Goal: Check status: Check status

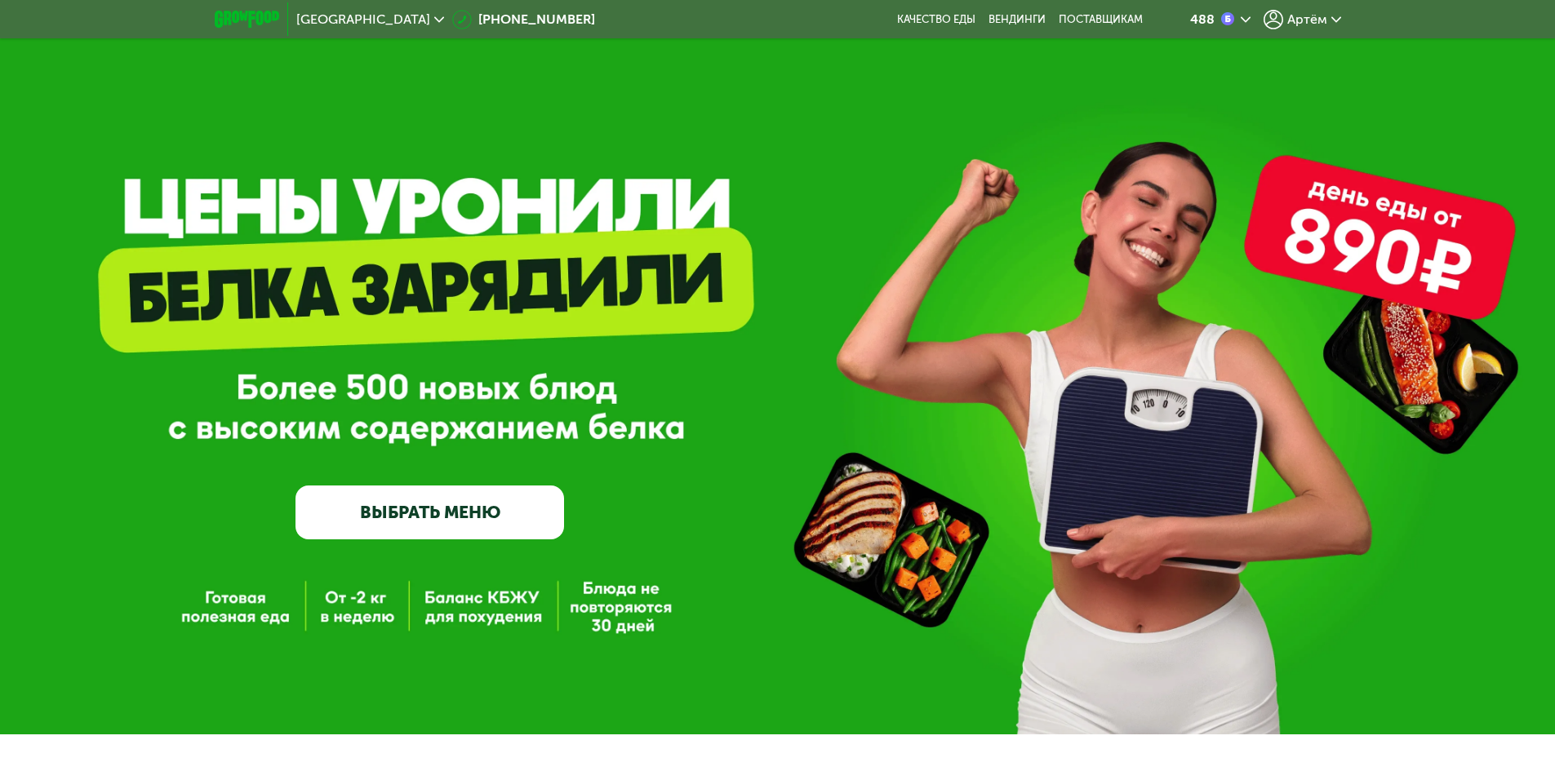
click at [1212, 16] on div "488" at bounding box center [1202, 19] width 24 height 13
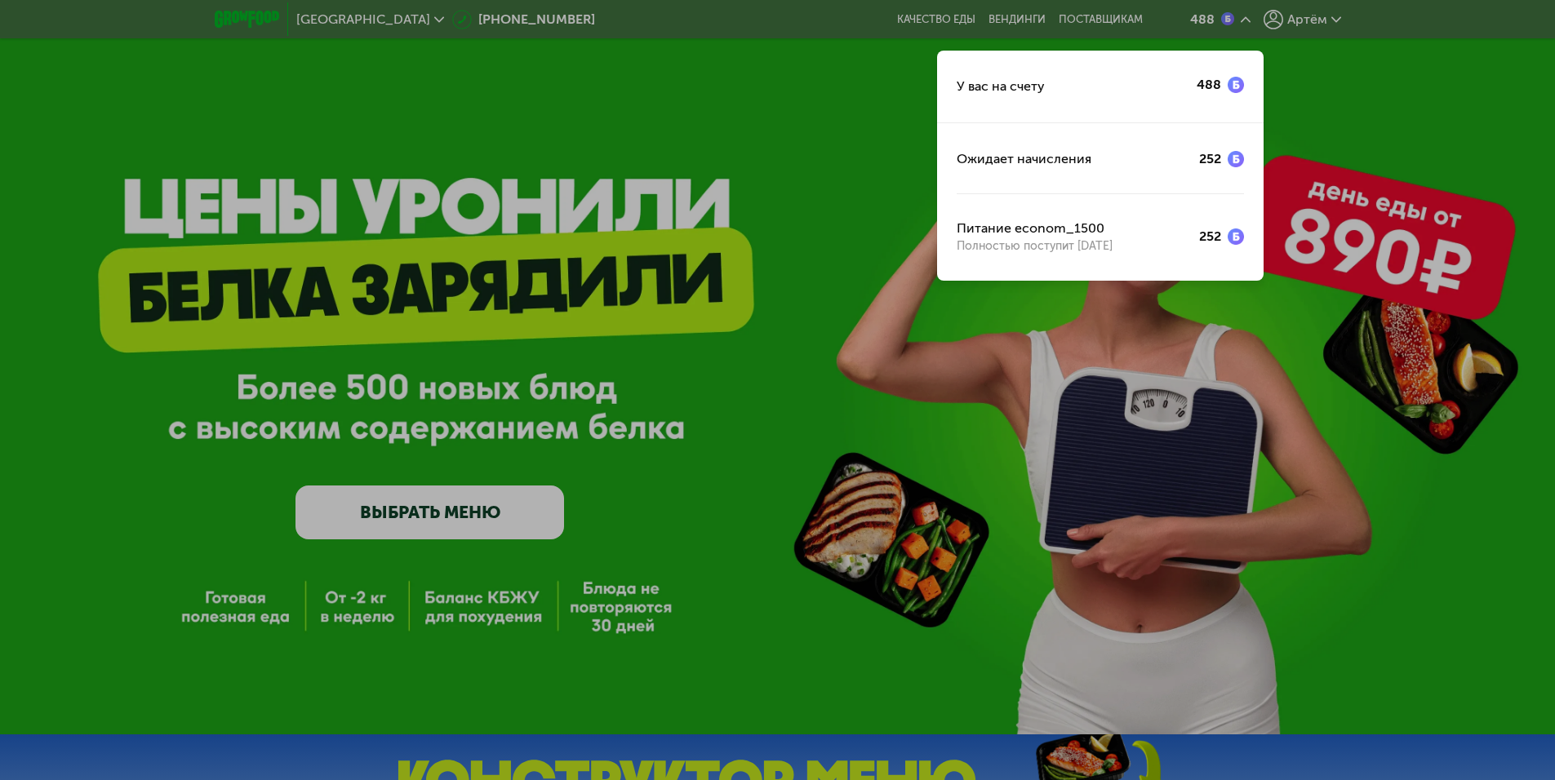
click at [1289, 26] on div at bounding box center [777, 390] width 1555 height 780
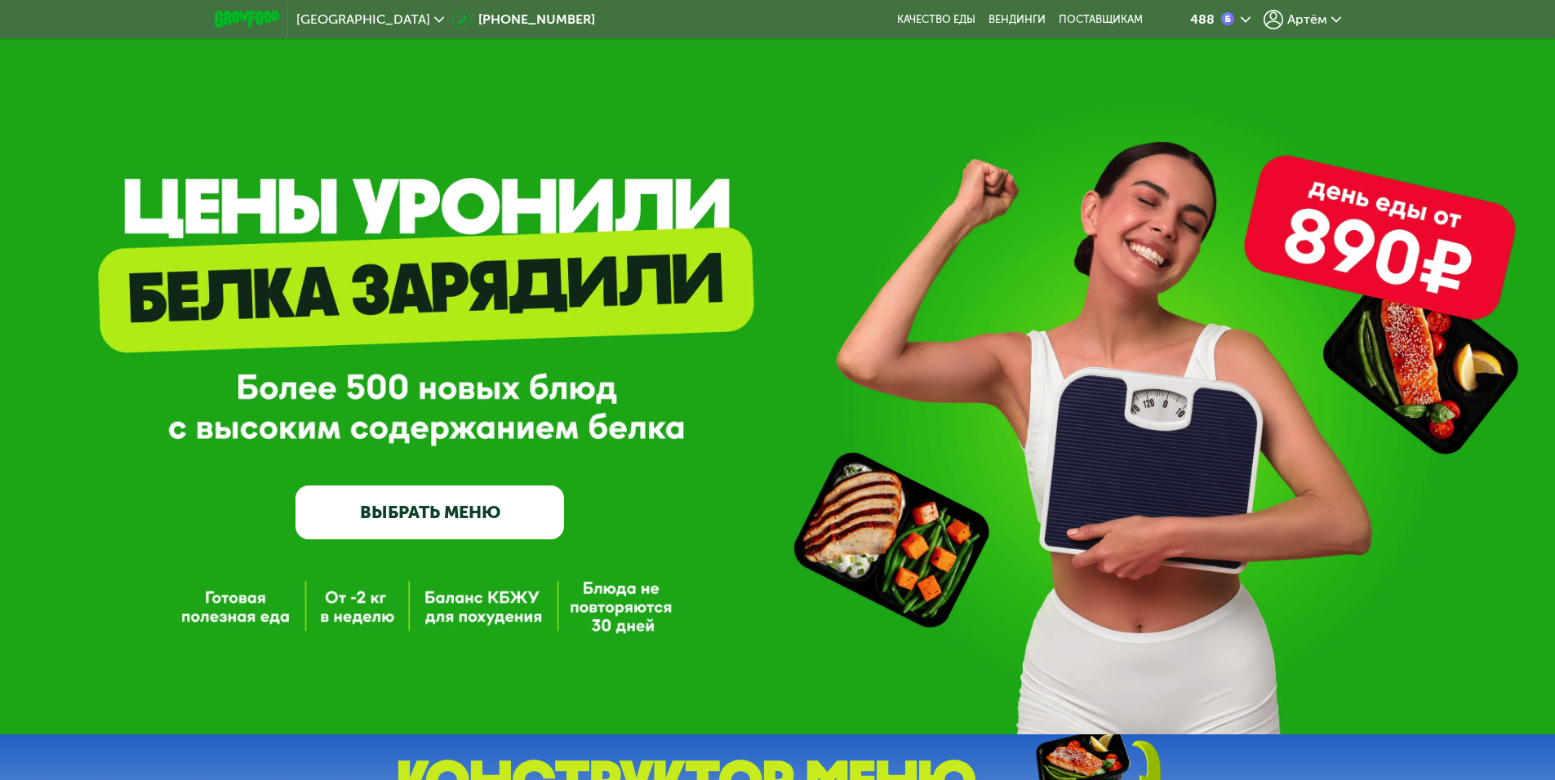
click at [1289, 21] on span "Артём" at bounding box center [1307, 19] width 40 height 13
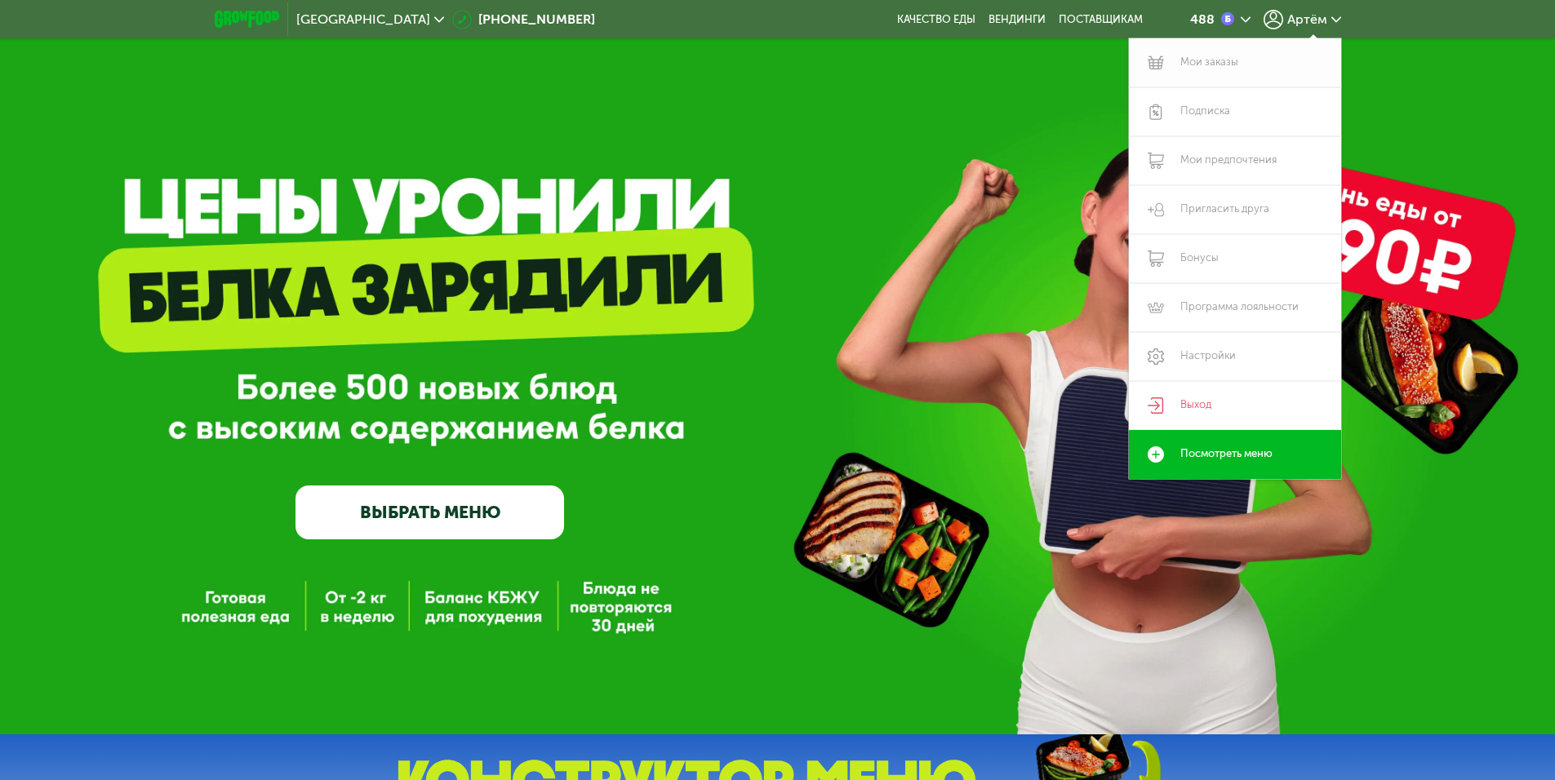
click at [1249, 66] on link "Мои заказы" at bounding box center [1235, 62] width 212 height 49
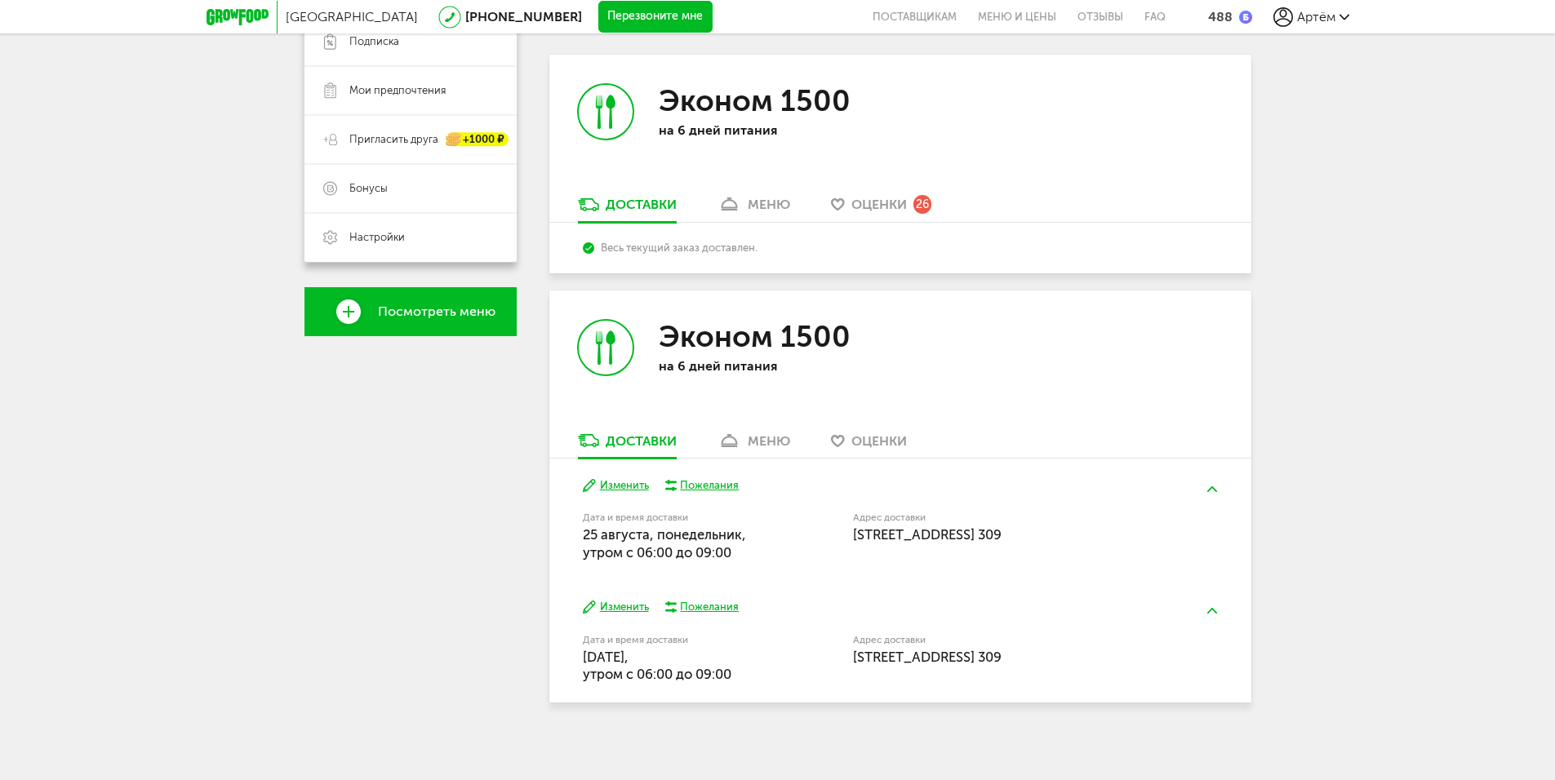
scroll to position [311, 0]
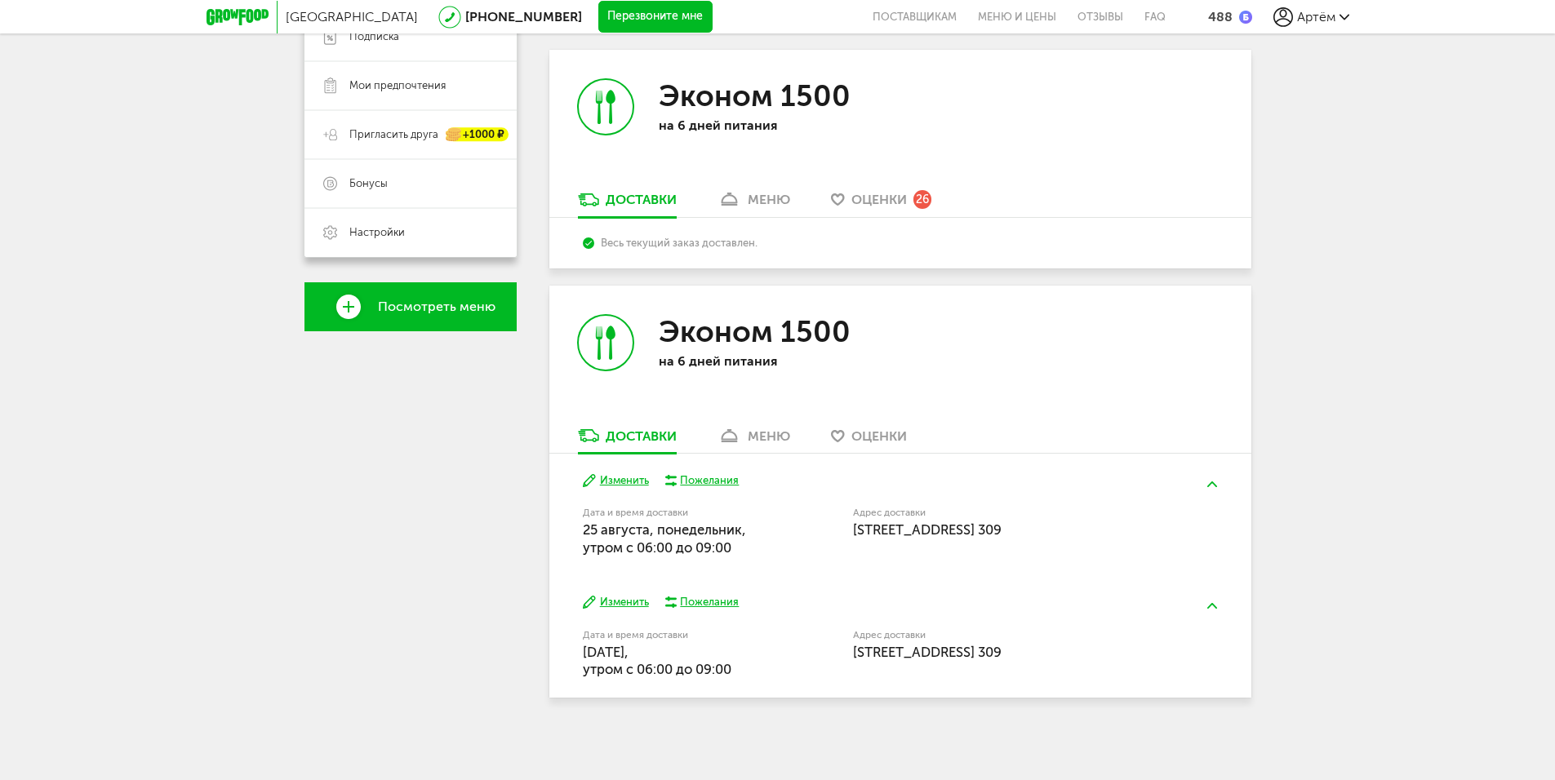
click at [626, 478] on button "Изменить" at bounding box center [616, 481] width 66 height 16
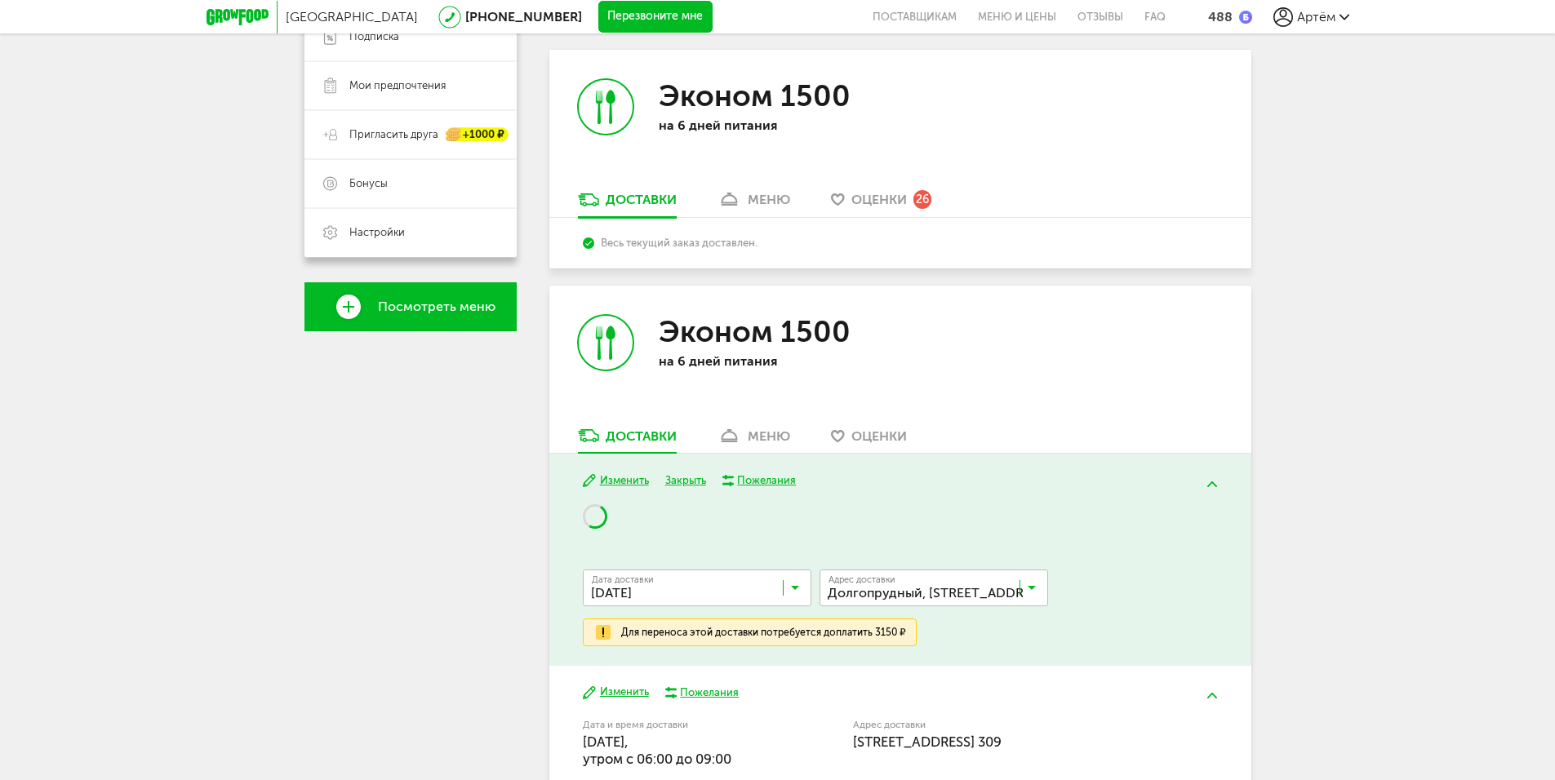
scroll to position [381, 0]
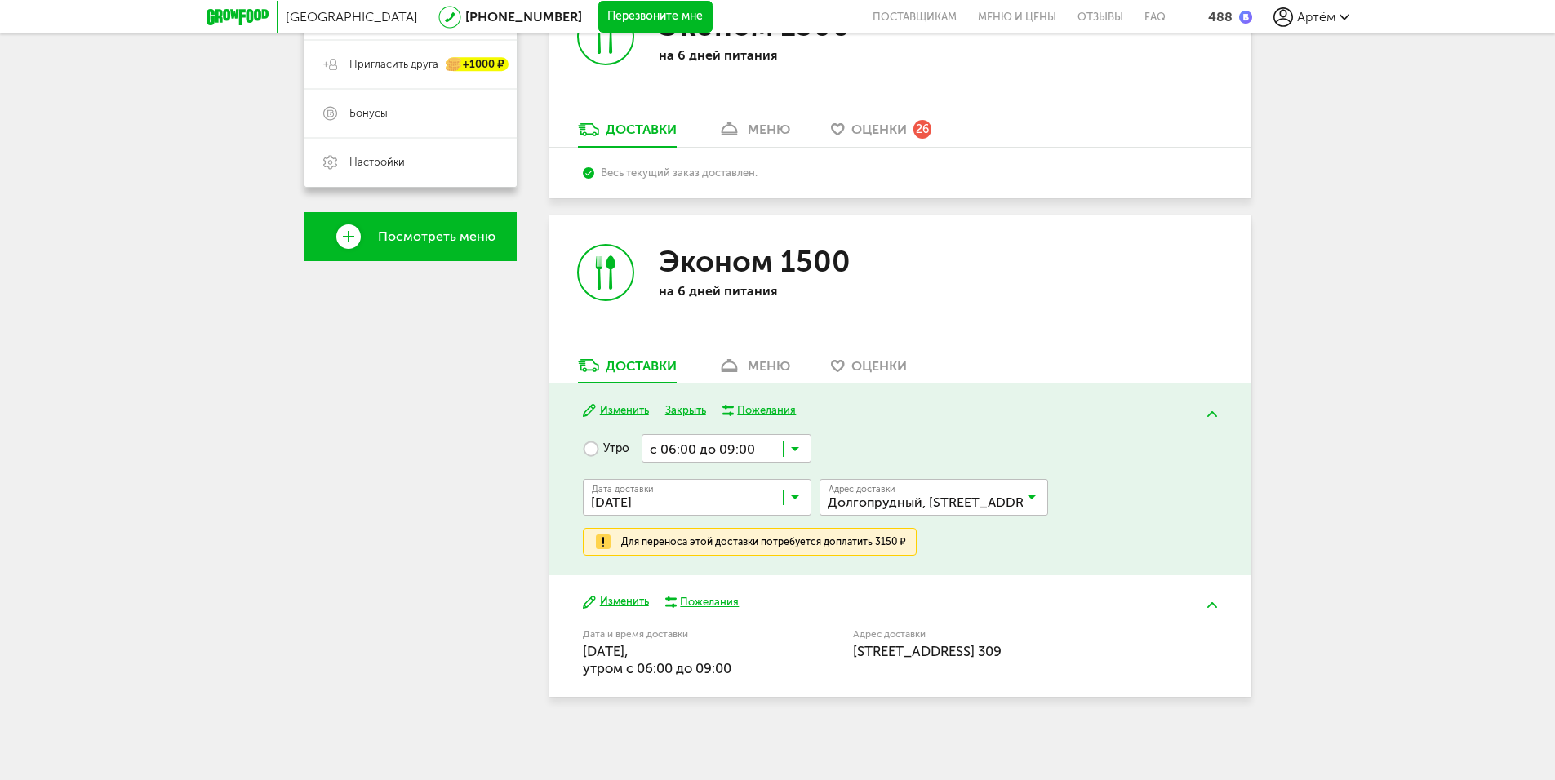
click at [1434, 317] on div "Москва [PHONE_NUMBER] Перезвоните мне поставщикам Меню и цены Отзывы FAQ 488 [P…" at bounding box center [777, 199] width 1555 height 1161
click at [792, 491] on input "Search for option" at bounding box center [701, 501] width 228 height 28
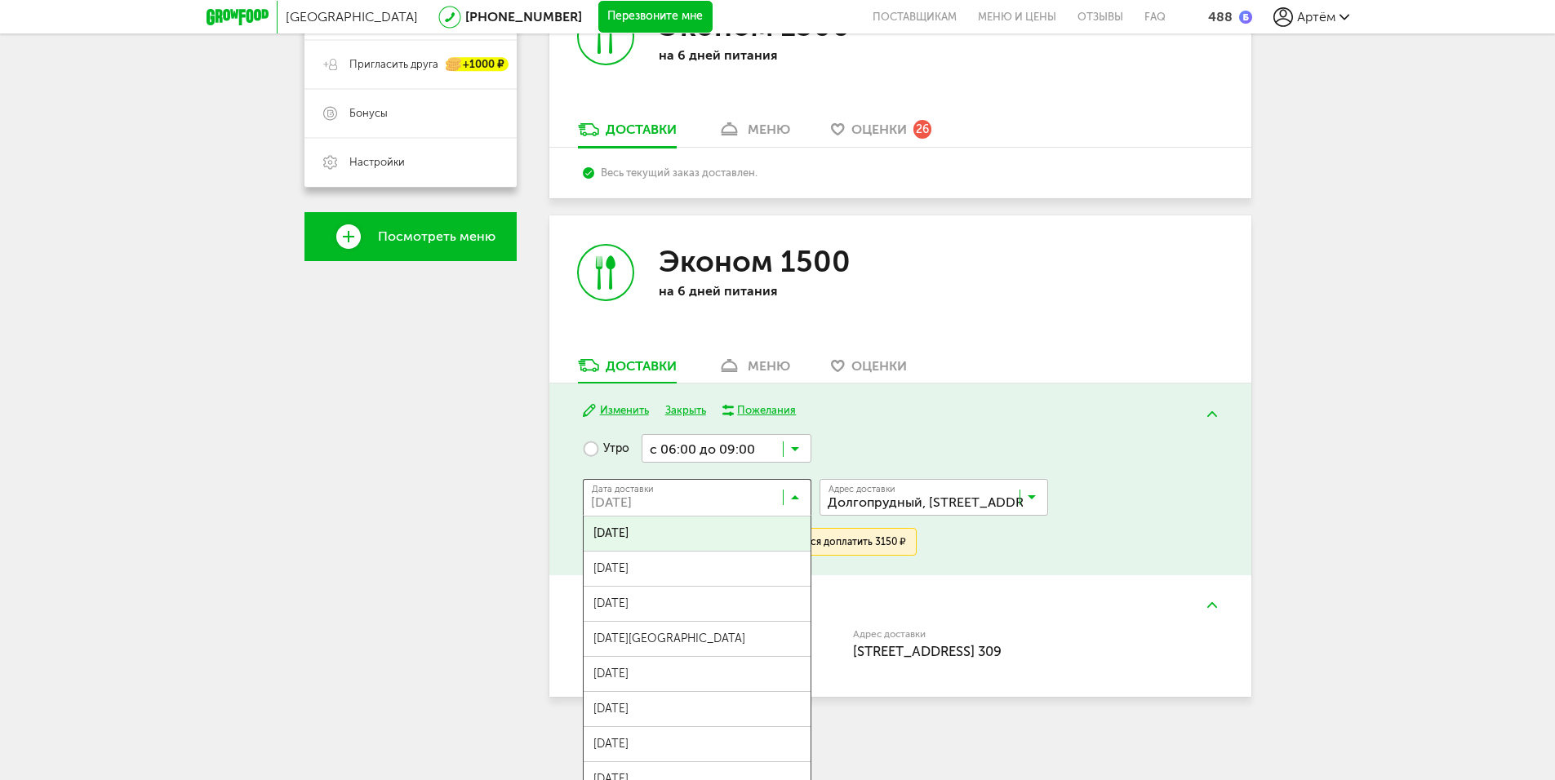
click at [876, 490] on input "Search for option" at bounding box center [937, 501] width 228 height 28
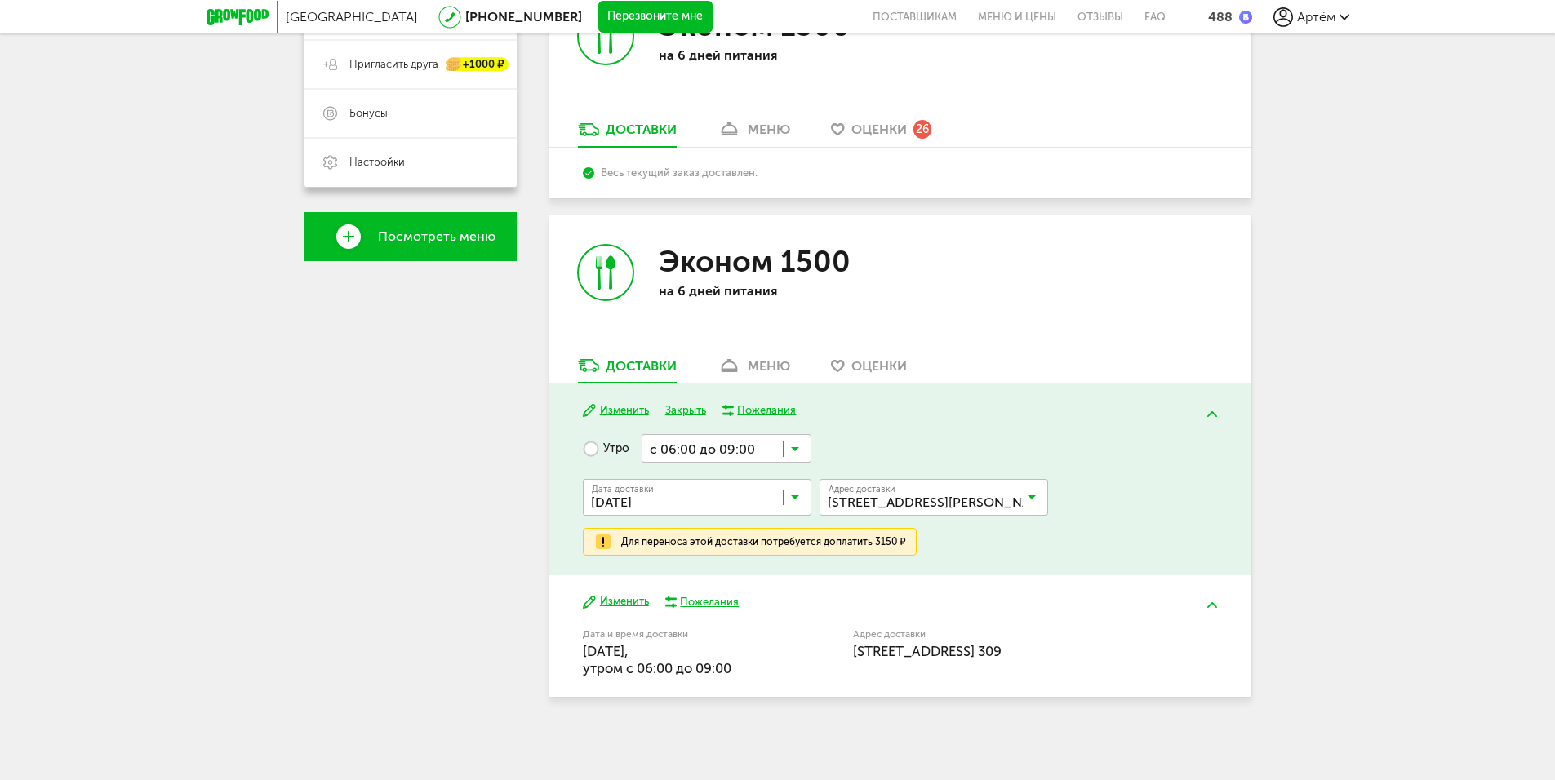
click at [915, 565] on span "[STREET_ADDRESS][PERSON_NAME]" at bounding box center [922, 569] width 184 height 34
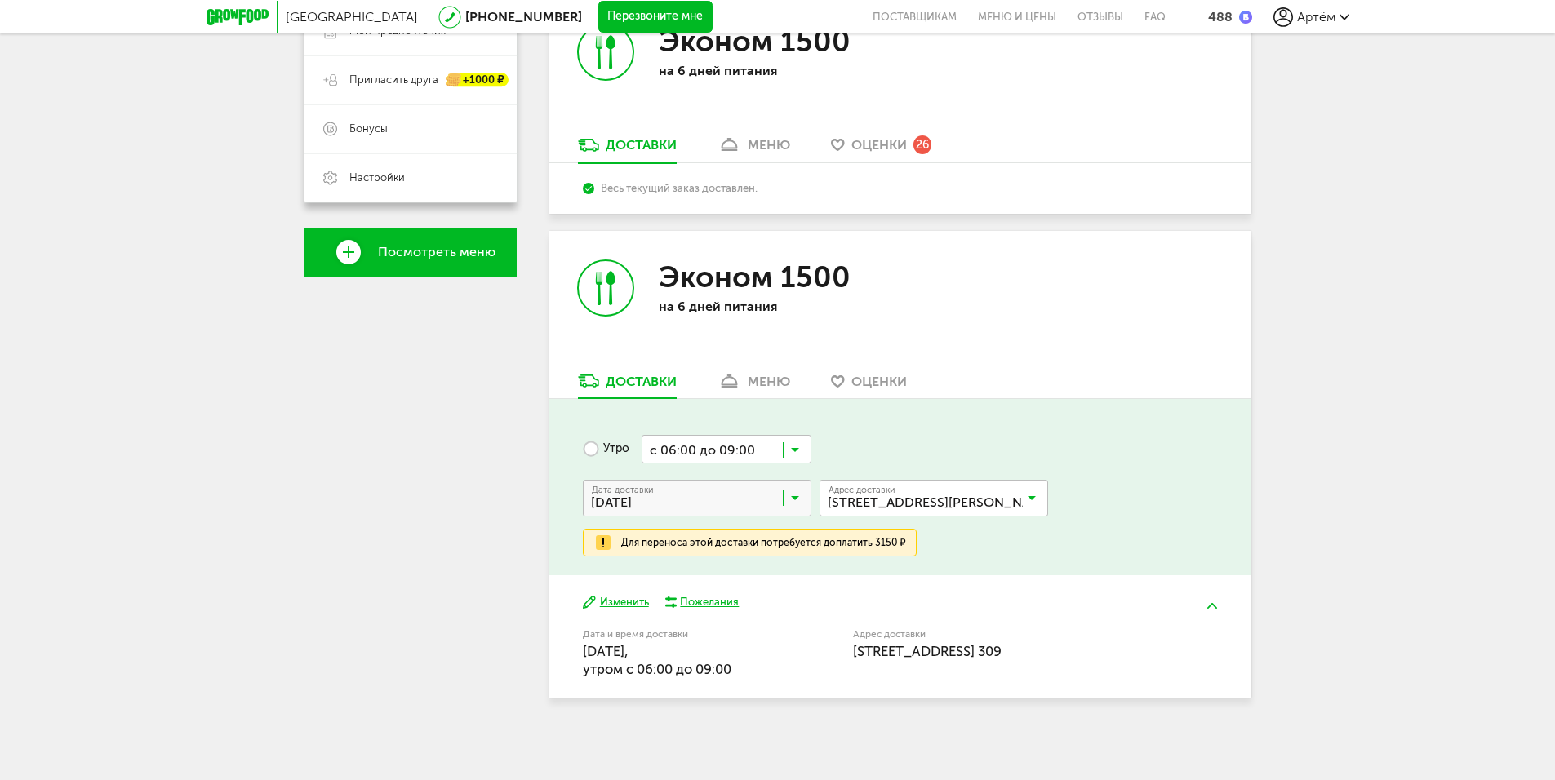
scroll to position [366, 0]
click at [757, 371] on div "Эконом 1500 на 6 дней питания" at bounding box center [724, 301] width 351 height 141
click at [757, 375] on div "меню" at bounding box center [768, 382] width 42 height 16
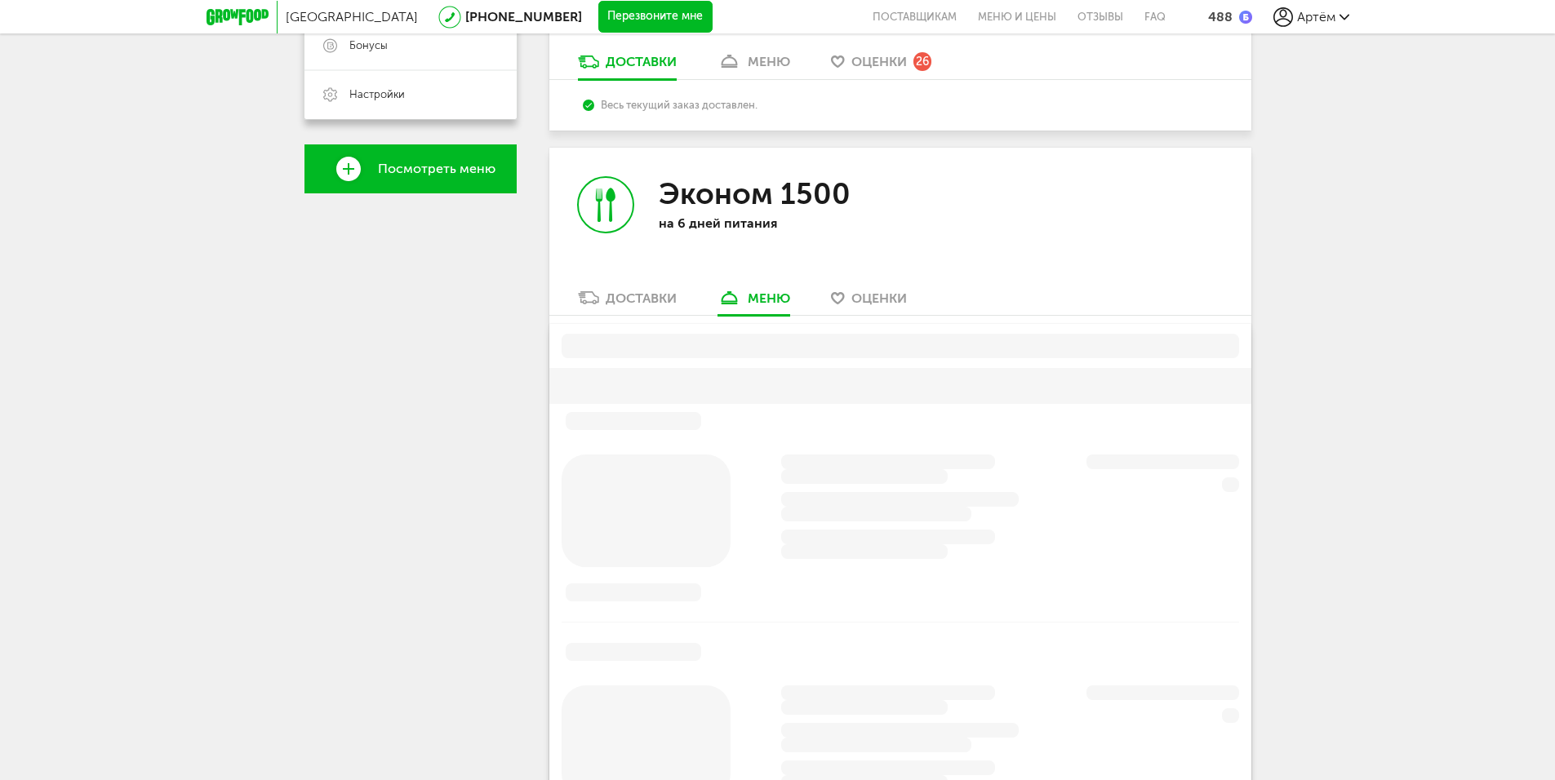
scroll to position [556, 0]
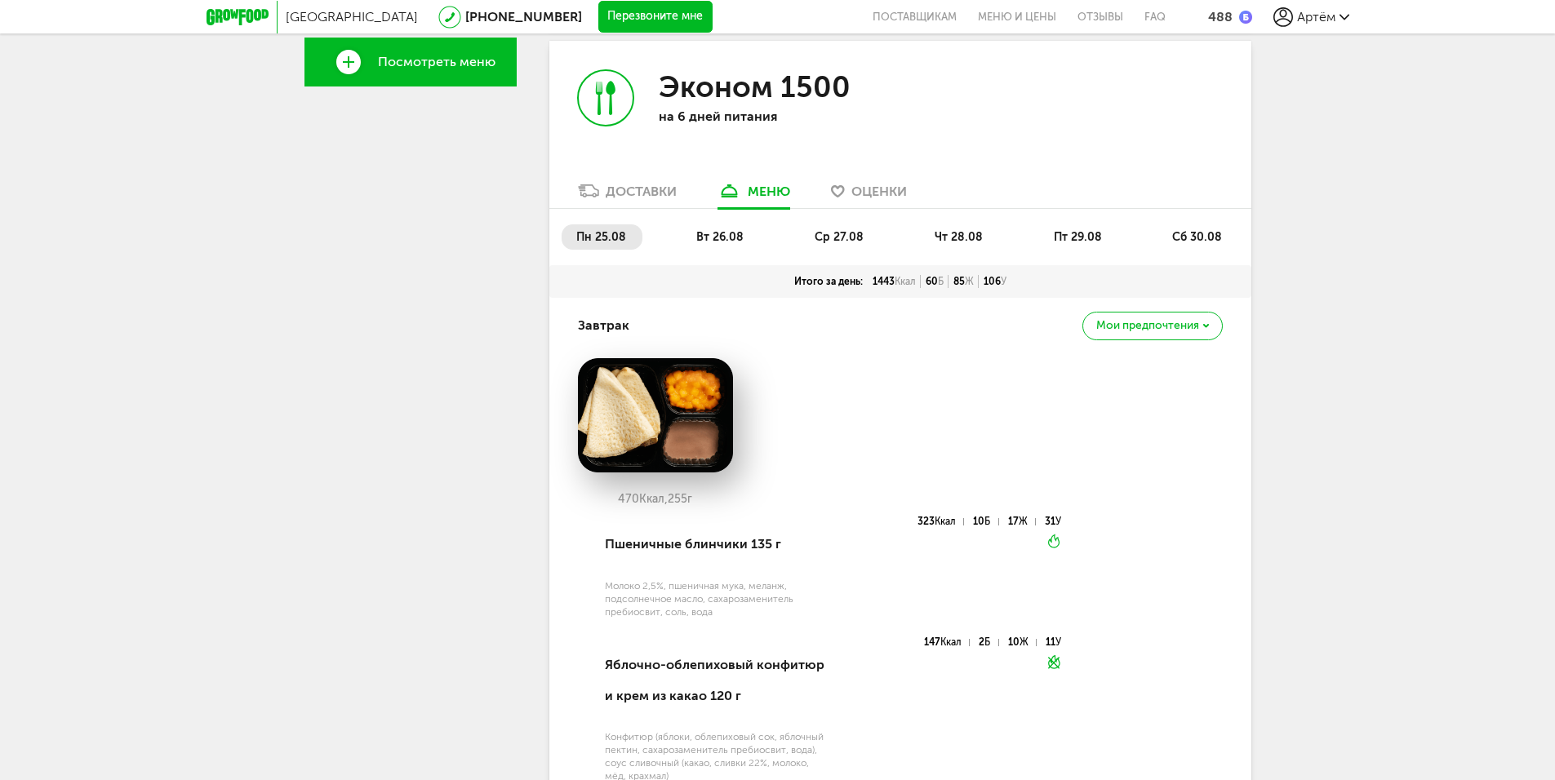
click at [649, 197] on div "Доставки" at bounding box center [640, 192] width 71 height 16
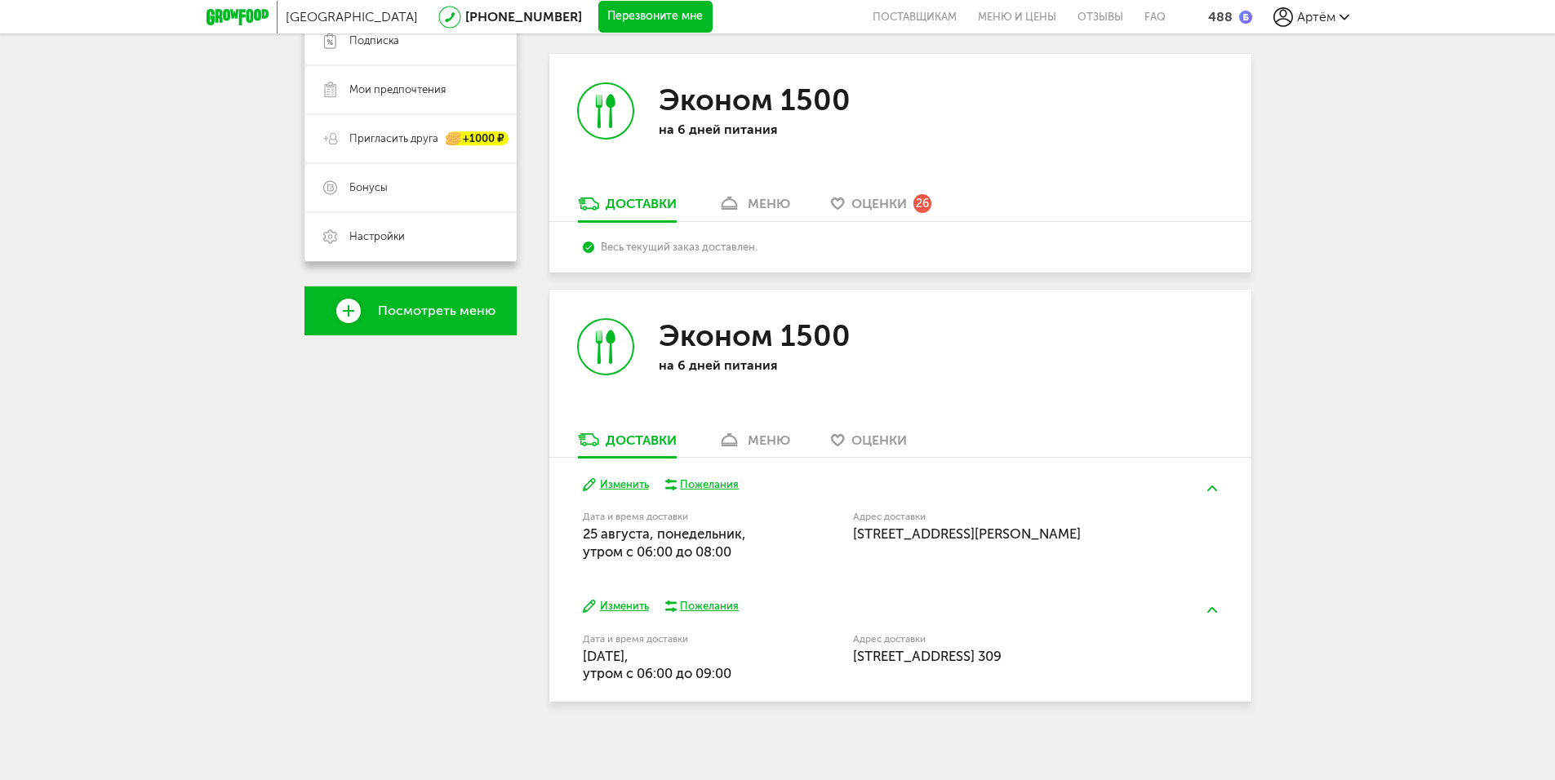
scroll to position [311, 0]
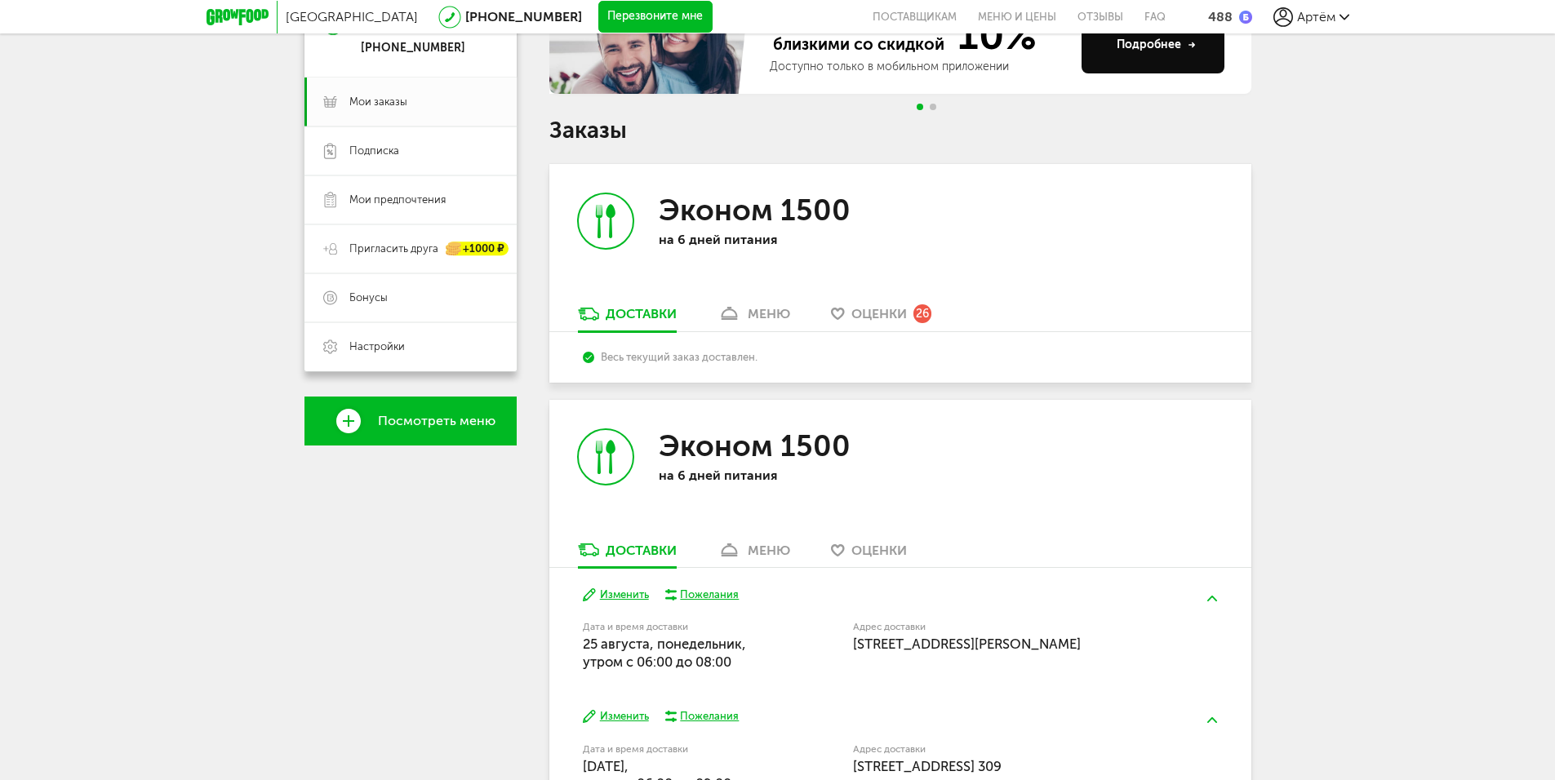
scroll to position [311, 0]
